Goal: Information Seeking & Learning: Learn about a topic

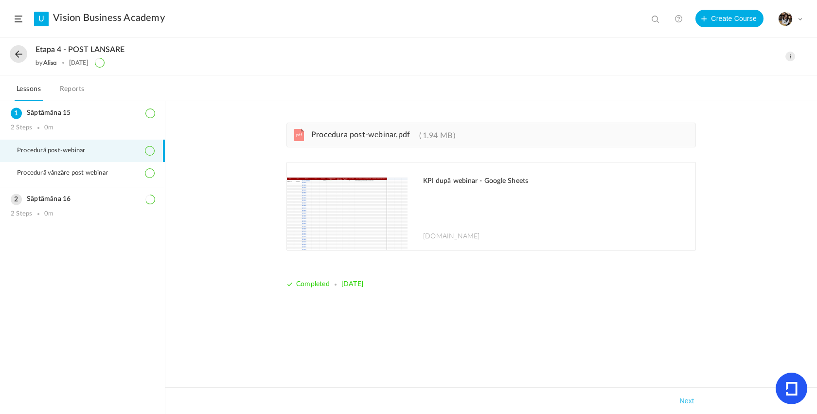
click at [19, 59] on button at bounding box center [19, 54] width 18 height 18
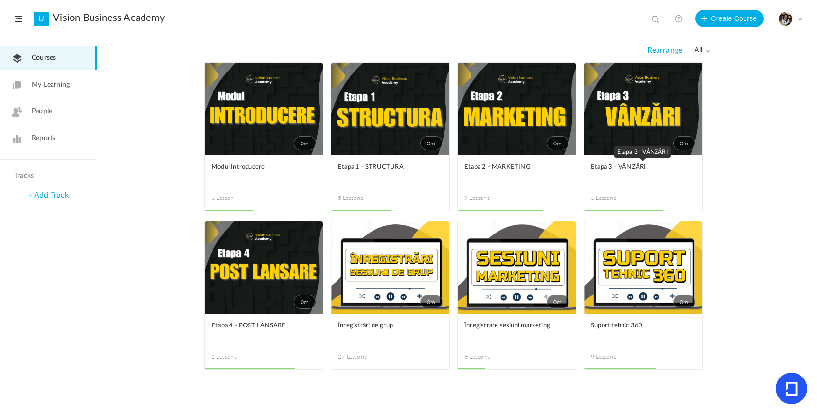
click at [653, 163] on span "Etapa 3 - VÂNZĂRI" at bounding box center [636, 167] width 90 height 11
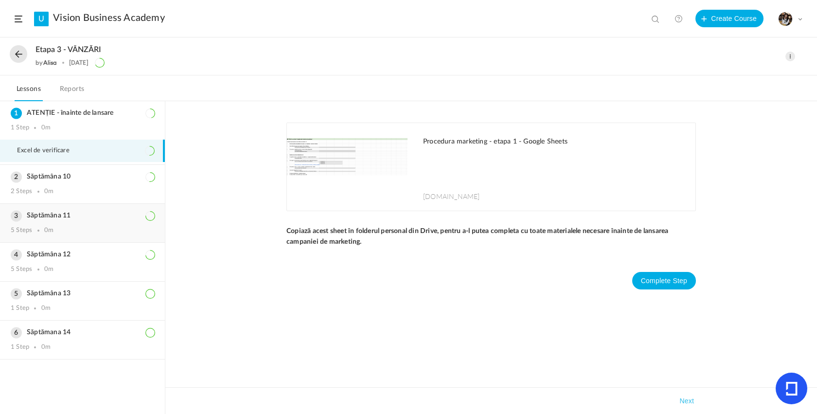
click at [72, 223] on div "Săptămâna 11 5 Steps 0m" at bounding box center [82, 223] width 165 height 38
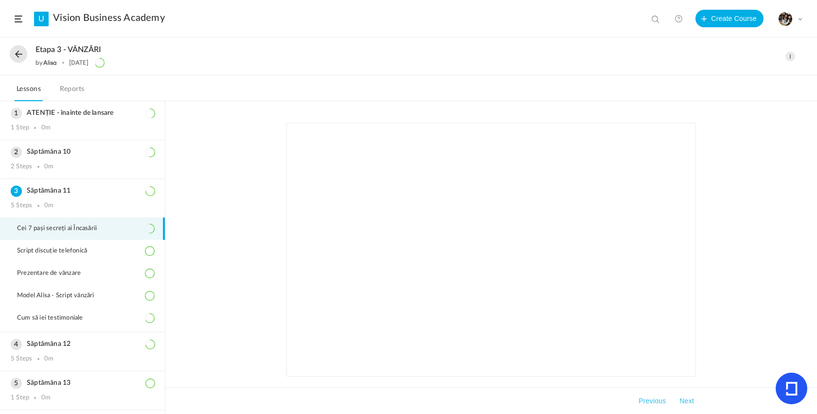
click at [202, 248] on div "pdf Script cei 7 pasi secreți ai încasării.pdf 202.77 KB Complete Step Takea…" at bounding box center [491, 257] width 652 height 313
click at [190, 252] on div "pdf Script cei 7 pasi secreți ai încasării.pdf 202.77 KB Complete Step Takea…" at bounding box center [491, 257] width 652 height 313
click at [213, 238] on div "pdf Script cei 7 pasi secreți ai încasării.pdf 202.77 KB Complete Step Takea…" at bounding box center [491, 257] width 652 height 313
click at [251, 221] on div "pdf Script cei 7 pasi secreți ai încasării.pdf 202.77 KB Complete Step Takea…" at bounding box center [491, 257] width 652 height 313
click at [88, 251] on span "Script discuție telefonică" at bounding box center [58, 251] width 82 height 8
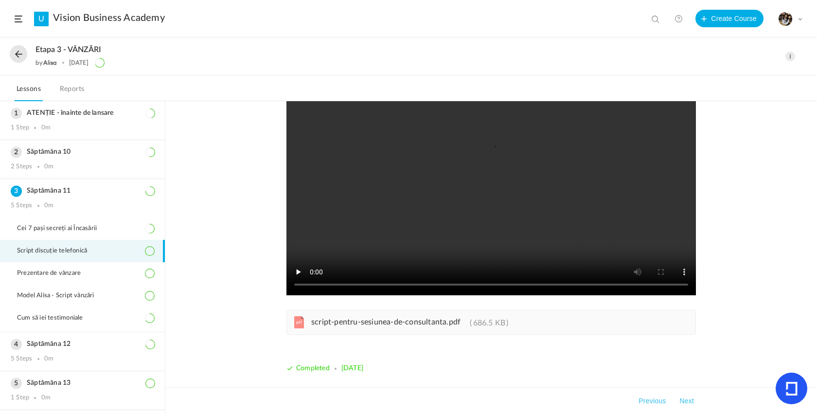
scroll to position [80, 0]
click at [104, 226] on li "Cei 7 pași secreți ai Încasării" at bounding box center [82, 228] width 165 height 22
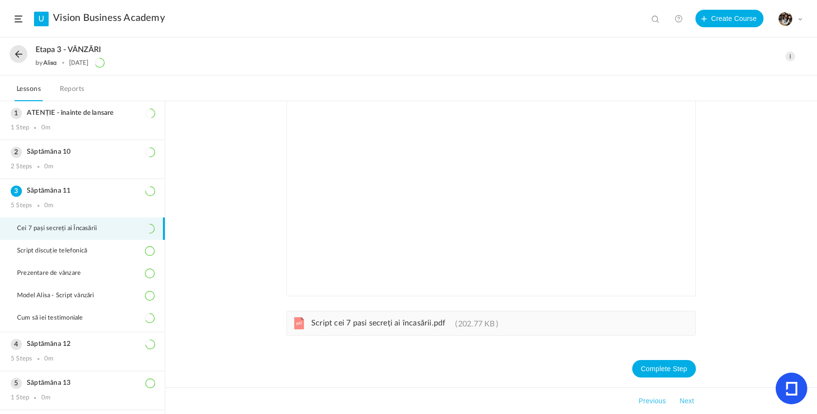
scroll to position [81, 0]
click at [265, 295] on div "pdf Script cei 7 pasi secreți ai încasării.pdf 202.77 KB Complete Step Takea…" at bounding box center [491, 257] width 652 height 313
click at [75, 254] on span "Script discuție telefonică" at bounding box center [58, 251] width 82 height 8
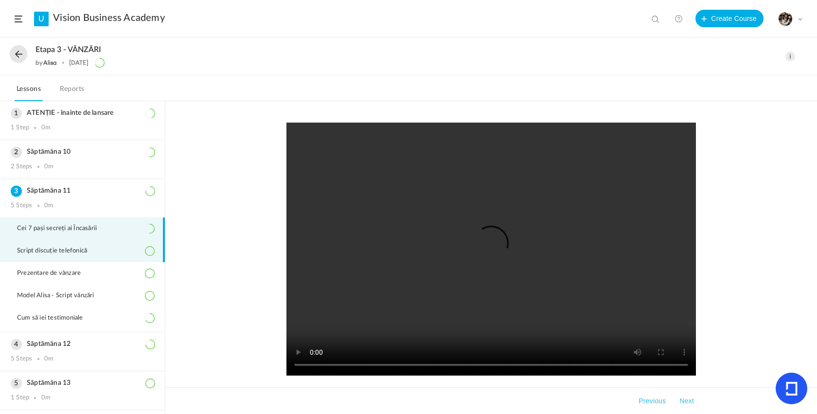
click at [90, 225] on li "Cei 7 pași secreți ai Încasării" at bounding box center [82, 228] width 165 height 22
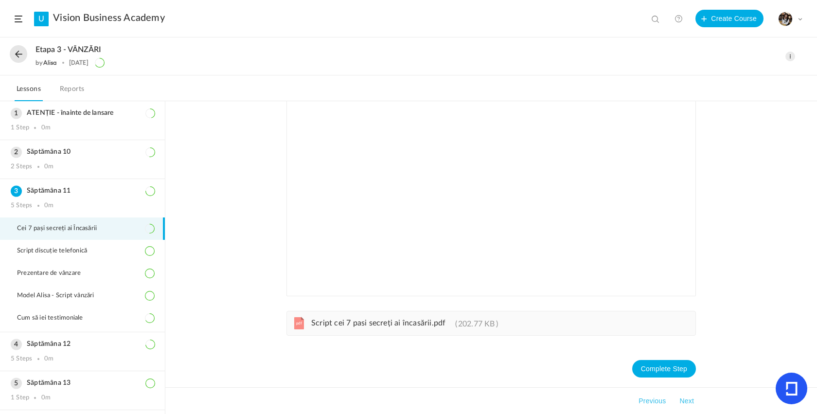
click at [203, 222] on div "pdf Script cei 7 pasi secreți ai încasării.pdf 202.77 KB Complete Step Takea…" at bounding box center [491, 257] width 652 height 313
click at [211, 274] on div "pdf Script cei 7 pasi secreți ai încasării.pdf 202.77 KB Complete Step Takea…" at bounding box center [491, 257] width 652 height 313
click at [46, 260] on li "Script discuție telefonică" at bounding box center [82, 251] width 165 height 22
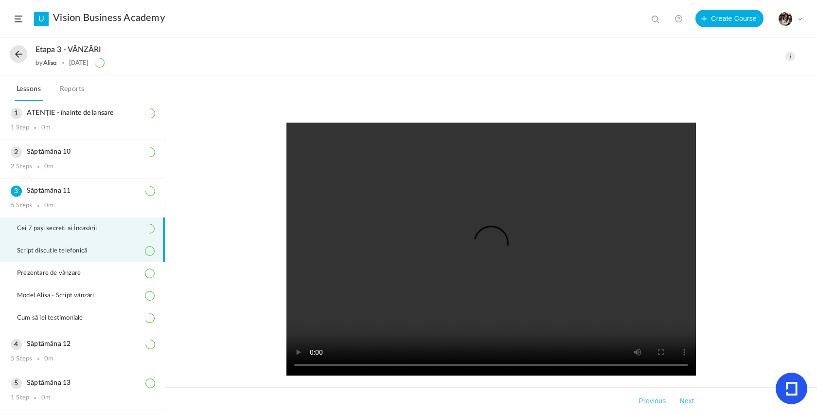
click at [50, 233] on span "Cei 7 pași secreți ai Încasării" at bounding box center [63, 229] width 92 height 8
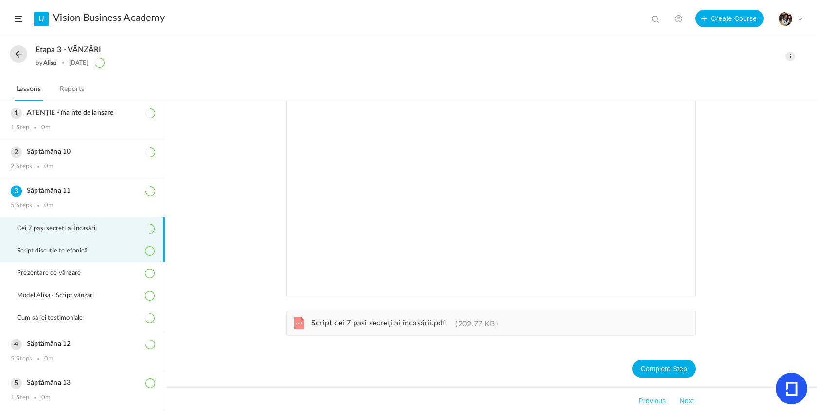
click at [103, 258] on li "Script discuție telefonică" at bounding box center [82, 251] width 165 height 22
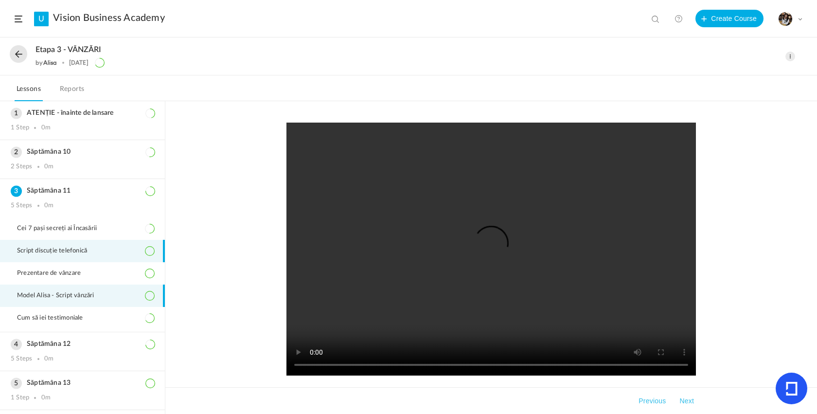
click at [97, 304] on li "Model Alisa - Script vânzări" at bounding box center [82, 296] width 165 height 22
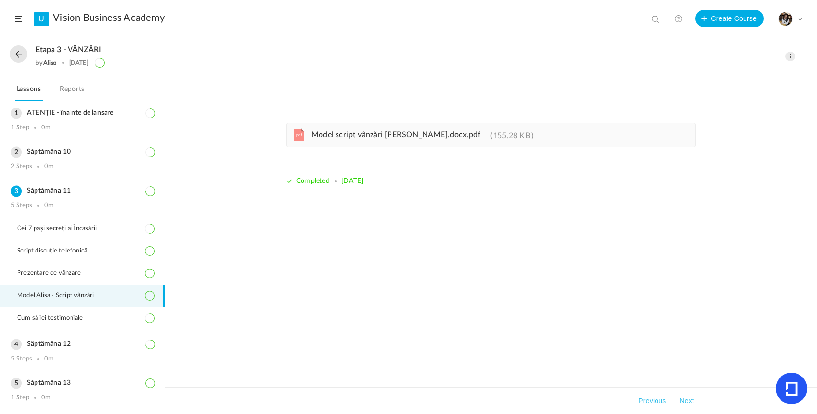
click at [396, 131] on span "Model script vânzări [PERSON_NAME].docx.pdf" at bounding box center [396, 135] width 170 height 8
click at [375, 137] on span "Model script vânzări [PERSON_NAME].docx.pdf" at bounding box center [396, 135] width 170 height 8
click at [69, 236] on li "Cei 7 pași secreți ai Încasării" at bounding box center [82, 228] width 165 height 22
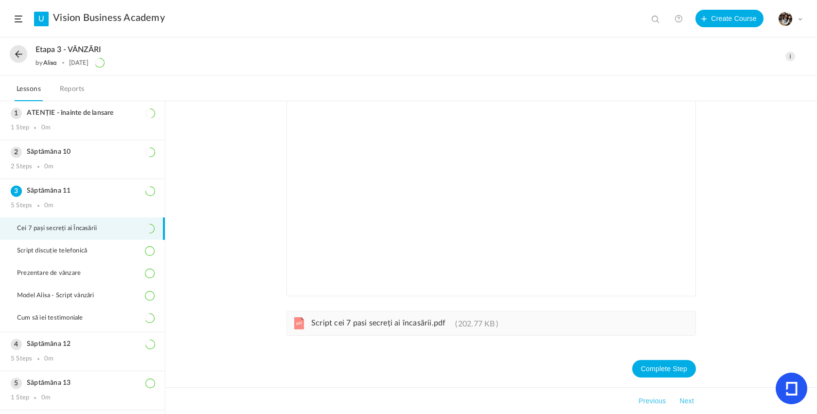
scroll to position [80, 0]
